Goal: Transaction & Acquisition: Purchase product/service

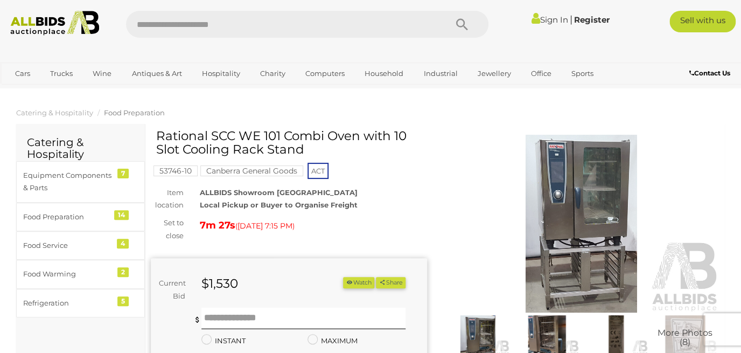
click at [552, 19] on link "Sign In" at bounding box center [550, 20] width 37 height 10
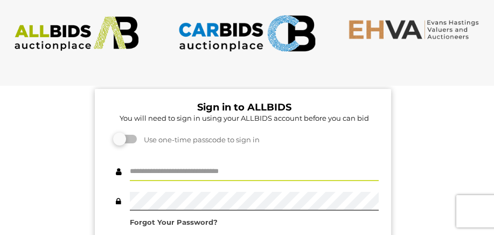
click at [196, 174] on input "text" at bounding box center [254, 171] width 249 height 19
click at [151, 173] on input "text" at bounding box center [254, 171] width 249 height 19
type input "*********"
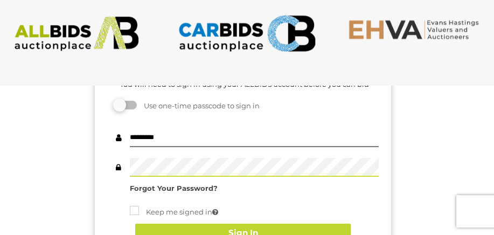
scroll to position [40, 0]
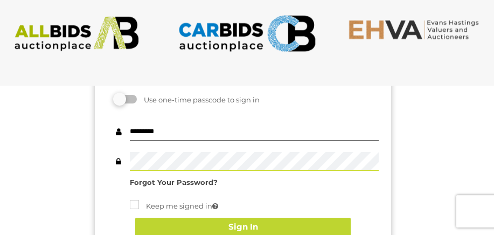
click at [250, 193] on div "********* Forgot Your Password? Keep me signed in Sign In" at bounding box center [242, 184] width 271 height 124
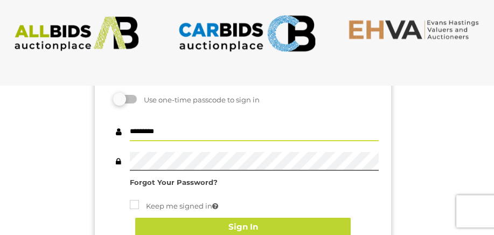
drag, startPoint x: 176, startPoint y: 133, endPoint x: 109, endPoint y: 133, distance: 66.8
click at [130, 133] on input "*********" at bounding box center [254, 131] width 249 height 19
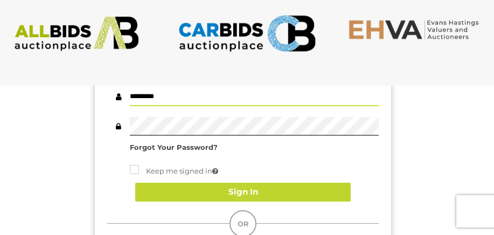
scroll to position [75, 0]
click at [197, 100] on input "*********" at bounding box center [254, 96] width 249 height 19
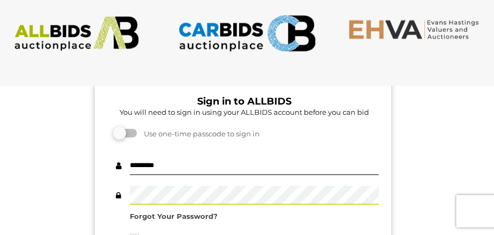
scroll to position [0, 0]
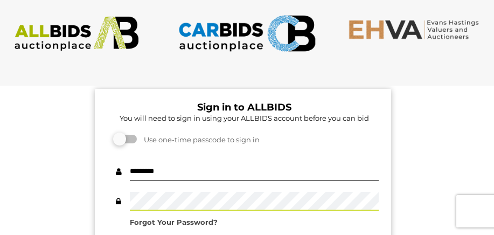
click at [88, 31] on img at bounding box center [77, 33] width 138 height 35
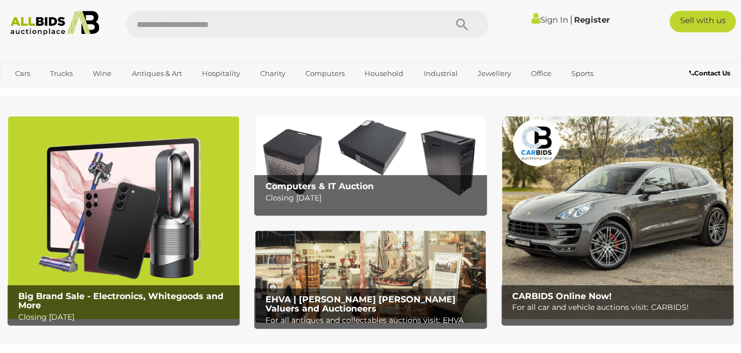
click at [552, 23] on link "Sign In" at bounding box center [550, 20] width 37 height 10
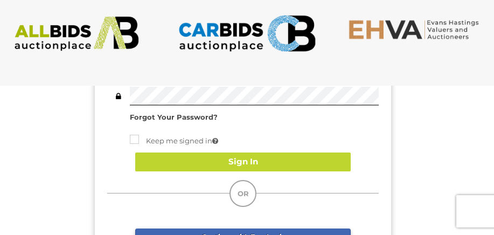
scroll to position [104, 0]
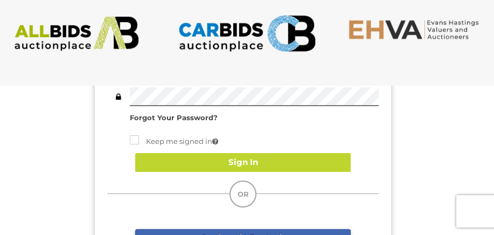
click at [201, 116] on strong "Forgot Your Password?" at bounding box center [174, 117] width 88 height 9
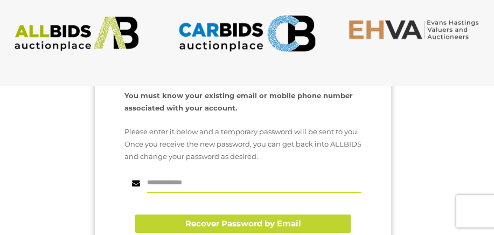
click at [178, 186] on input "text" at bounding box center [254, 183] width 214 height 19
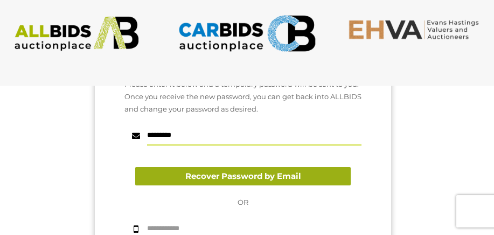
type input "*********"
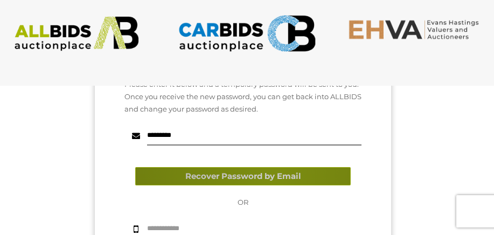
click at [270, 177] on button "Recover Password by Email" at bounding box center [242, 176] width 215 height 19
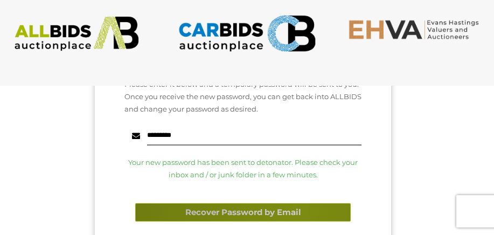
click at [294, 208] on button "Recover Password by Email" at bounding box center [242, 212] width 215 height 19
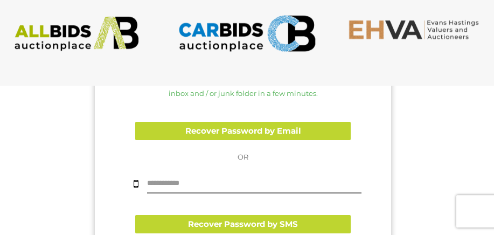
scroll to position [291, 0]
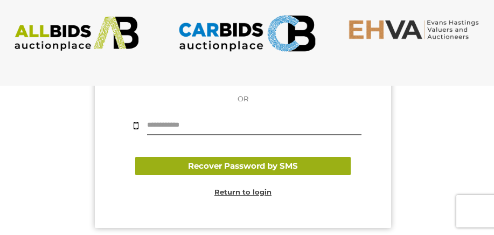
click at [282, 167] on button "Recover Password by SMS" at bounding box center [242, 166] width 215 height 19
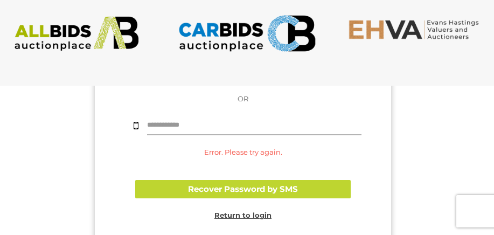
click at [192, 127] on input "text" at bounding box center [254, 125] width 214 height 19
type input "**********"
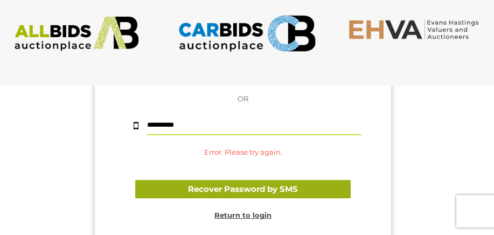
click at [229, 191] on button "Recover Password by SMS" at bounding box center [242, 189] width 215 height 19
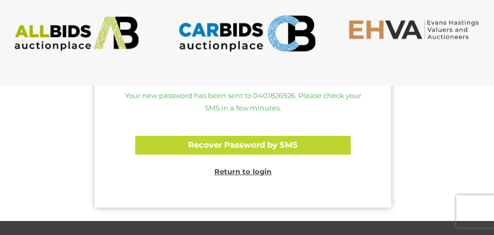
scroll to position [348, 0]
click at [254, 170] on u "Return to login" at bounding box center [242, 171] width 57 height 9
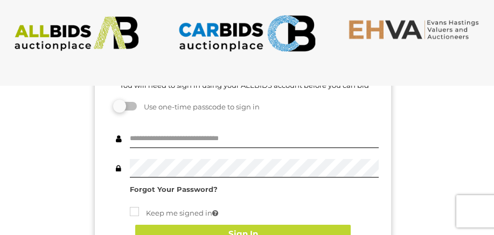
scroll to position [0, 0]
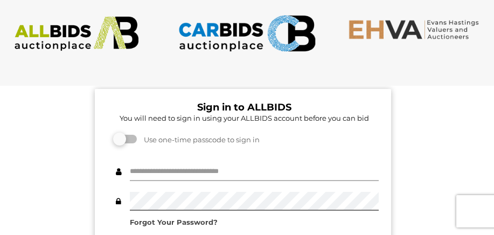
click at [159, 165] on input "text" at bounding box center [254, 171] width 249 height 19
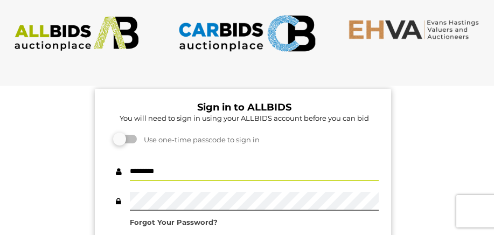
type input "*********"
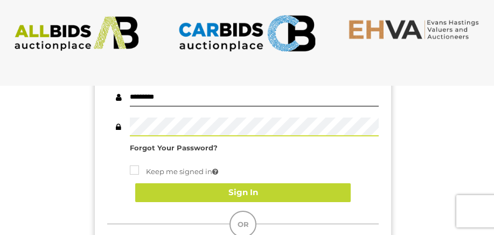
scroll to position [78, 0]
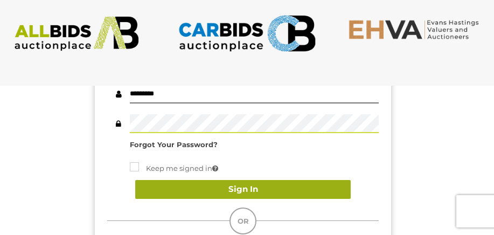
click at [286, 188] on button "Sign In" at bounding box center [242, 189] width 215 height 19
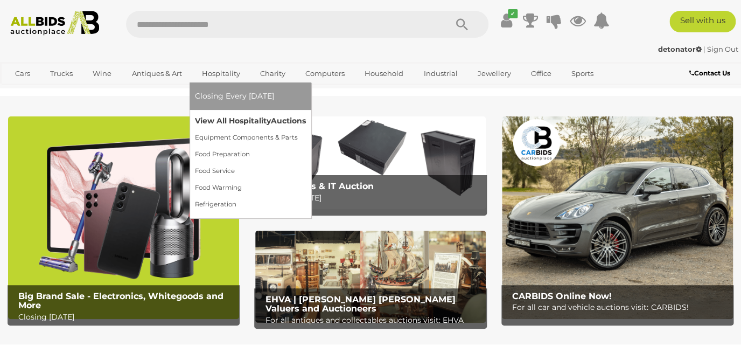
click at [221, 120] on link "View All Hospitality Auctions" at bounding box center [250, 121] width 111 height 17
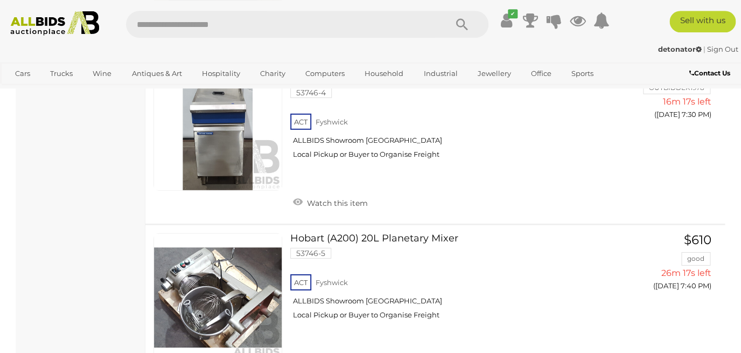
scroll to position [657, 0]
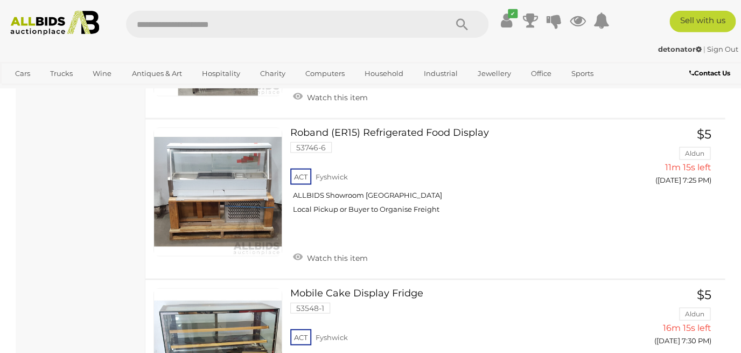
click at [716, 52] on link "Sign Out" at bounding box center [722, 49] width 31 height 9
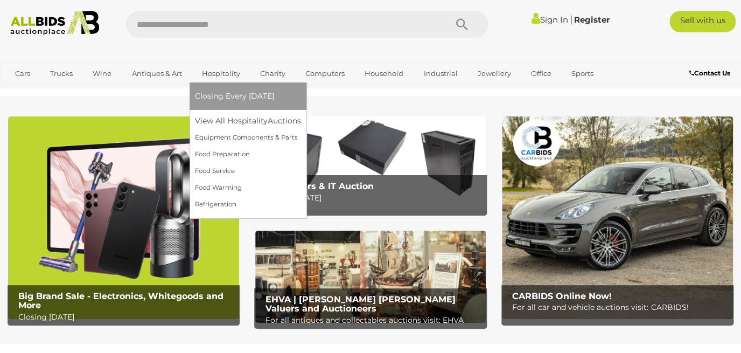
click at [222, 75] on link "Hospitality" at bounding box center [221, 74] width 52 height 18
click at [224, 119] on link "View All Hospitality Auctions" at bounding box center [250, 121] width 111 height 17
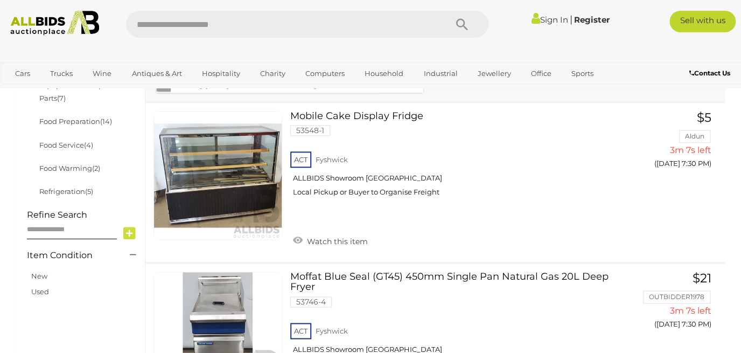
scroll to position [330, 0]
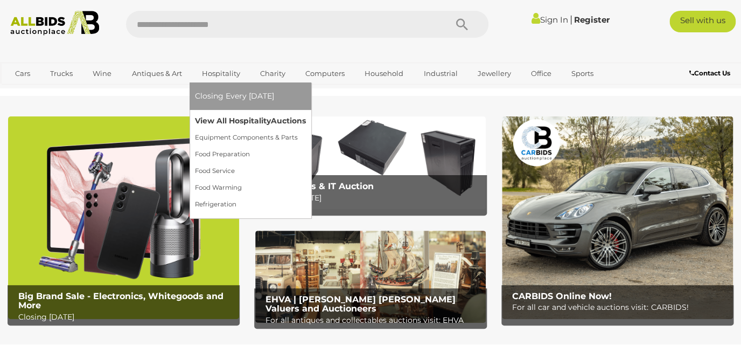
click at [219, 120] on link "View All Hospitality Auctions" at bounding box center [250, 121] width 111 height 17
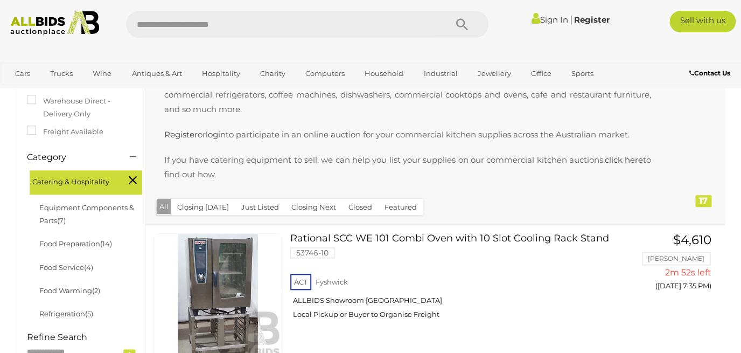
scroll to position [232, 0]
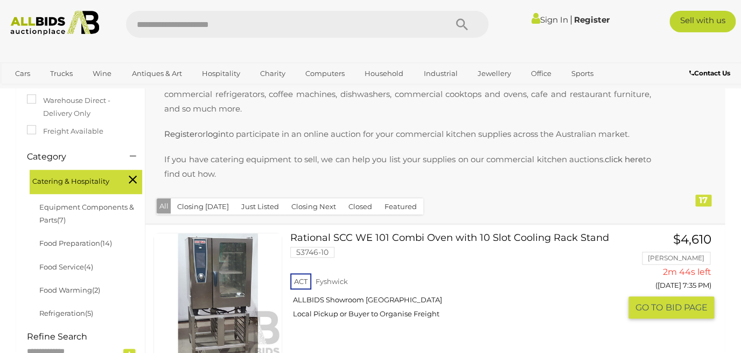
click at [456, 237] on link "Rational SCC WE 101 Combi Oven with 10 Slot Cooling Rack Stand 53746-10 ACT Fys…" at bounding box center [459, 280] width 322 height 94
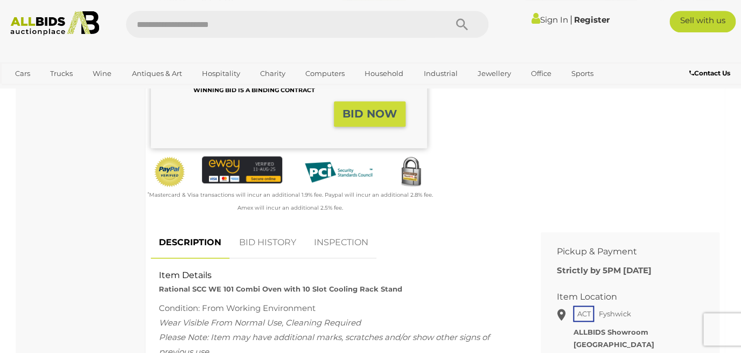
scroll to position [283, 0]
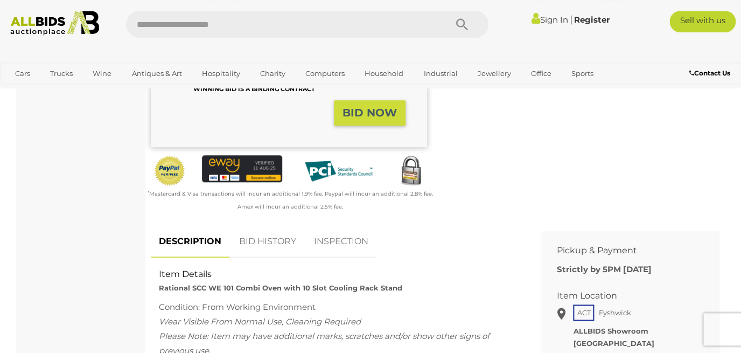
click at [275, 237] on link "BID HISTORY" at bounding box center [267, 242] width 73 height 32
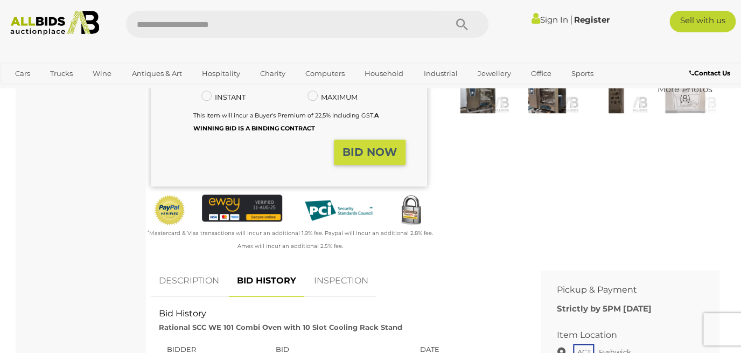
scroll to position [0, 0]
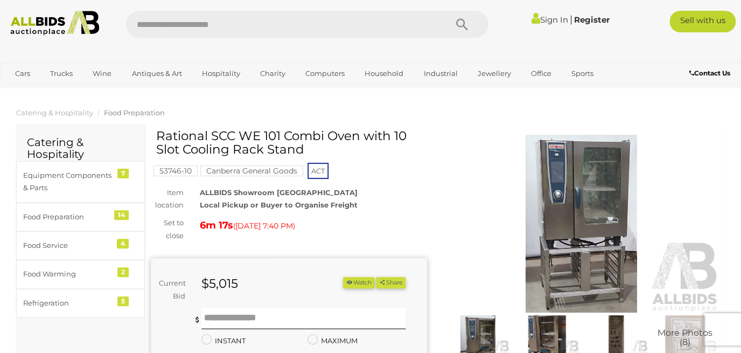
click at [62, 33] on img at bounding box center [54, 23] width 99 height 25
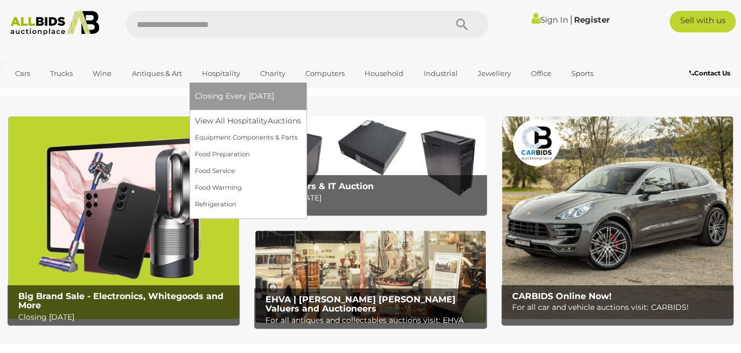
click at [211, 78] on link "Hospitality" at bounding box center [221, 74] width 52 height 18
click at [218, 124] on link "View All Hospitality Auctions" at bounding box center [250, 121] width 111 height 17
